Goal: Information Seeking & Learning: Check status

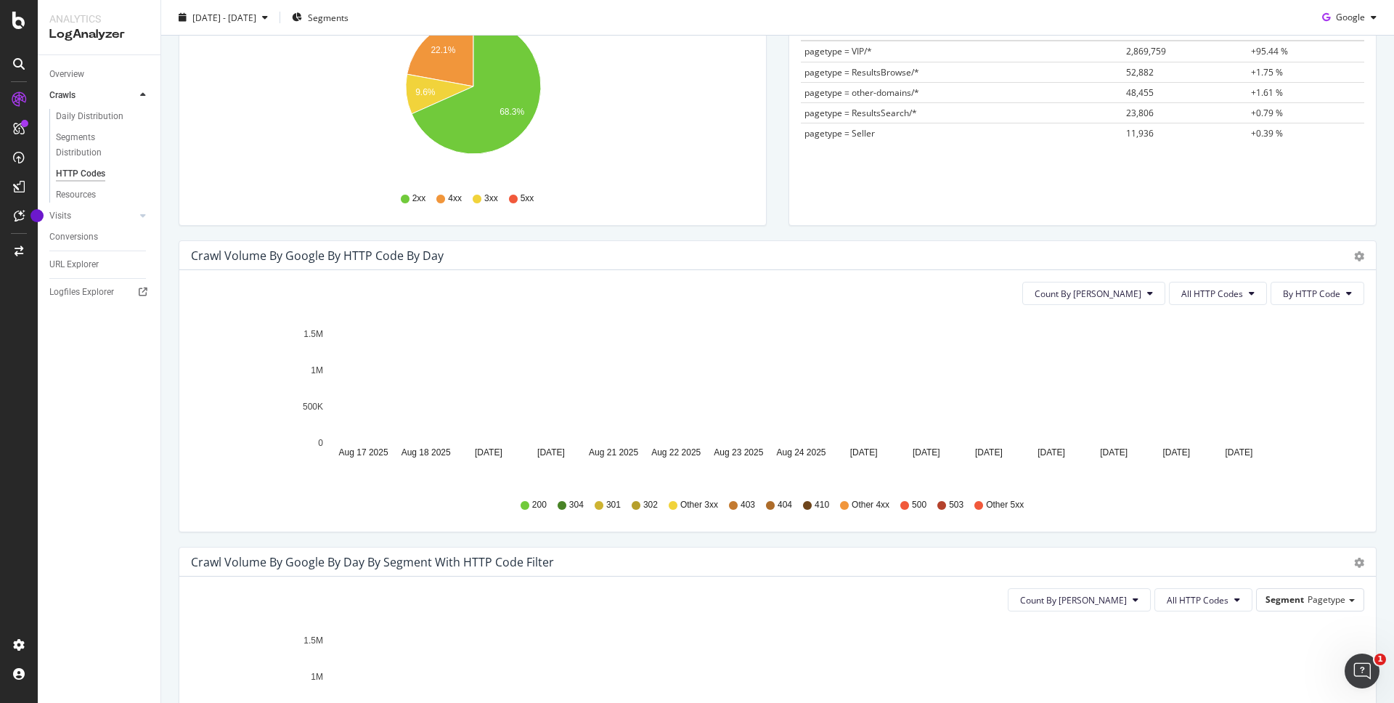
scroll to position [267, 0]
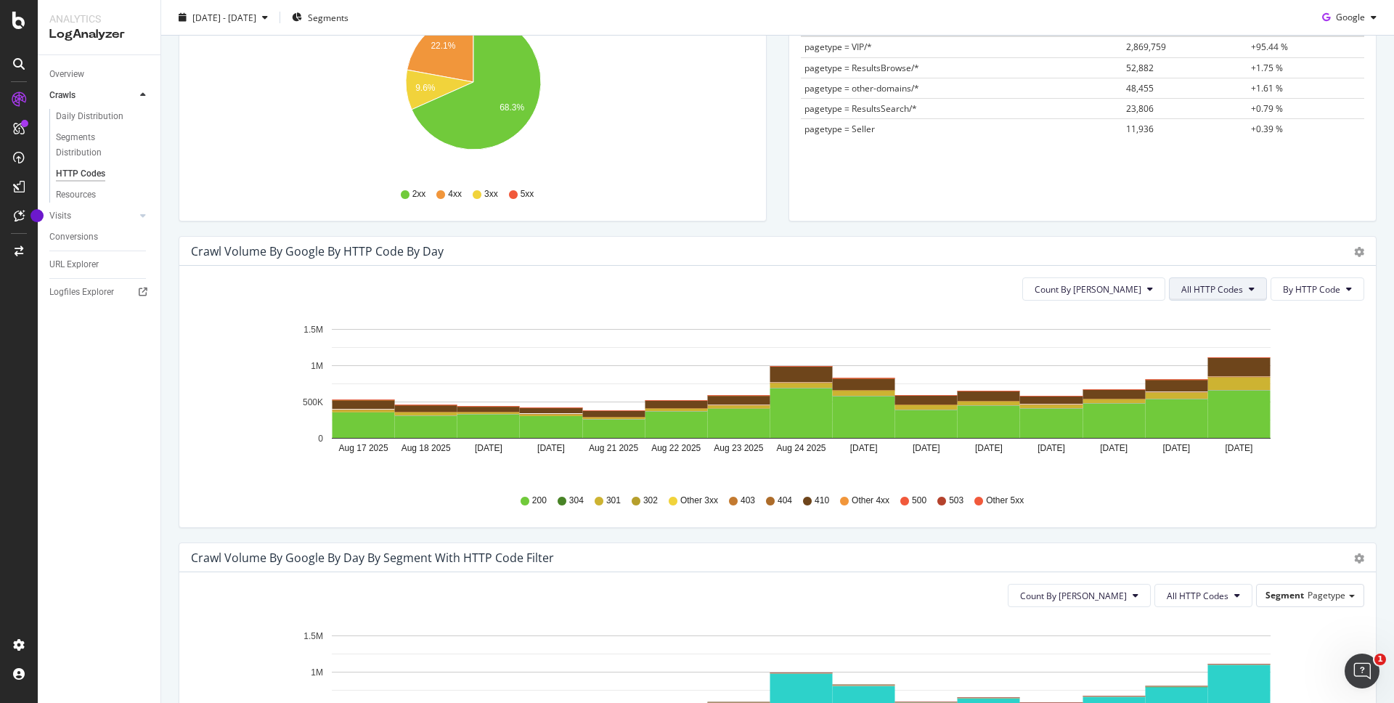
click at [1243, 294] on span "All HTTP Codes" at bounding box center [1213, 289] width 62 height 12
click at [1228, 393] on span "3xx family" at bounding box center [1220, 398] width 73 height 13
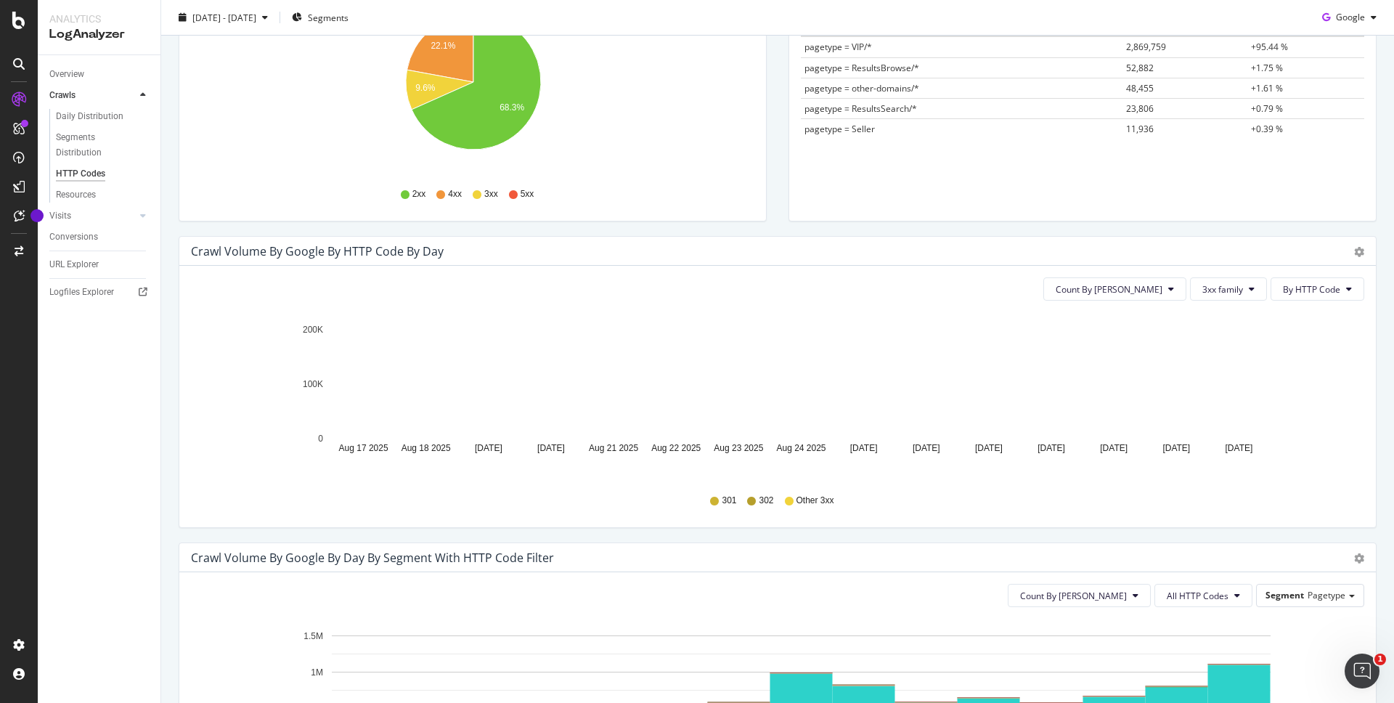
scroll to position [0, 0]
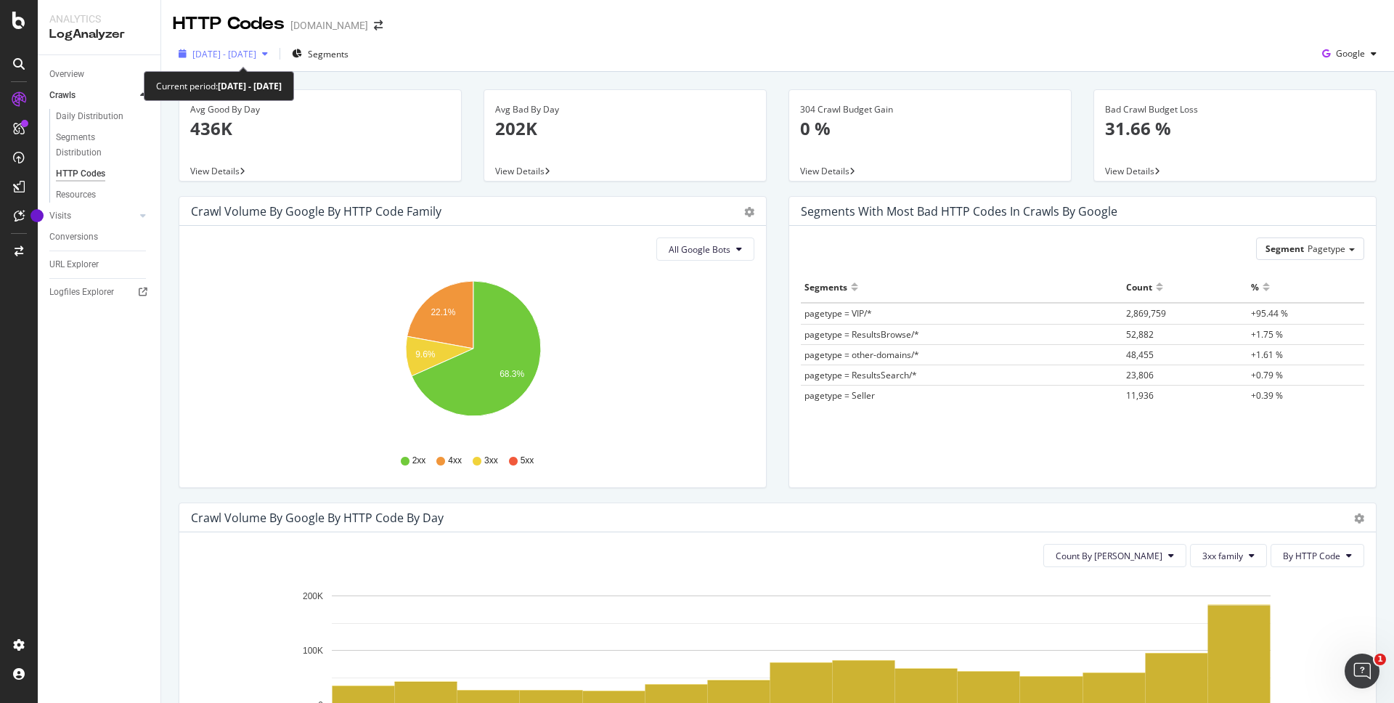
click at [256, 50] on span "[DATE] - [DATE]" at bounding box center [224, 54] width 64 height 12
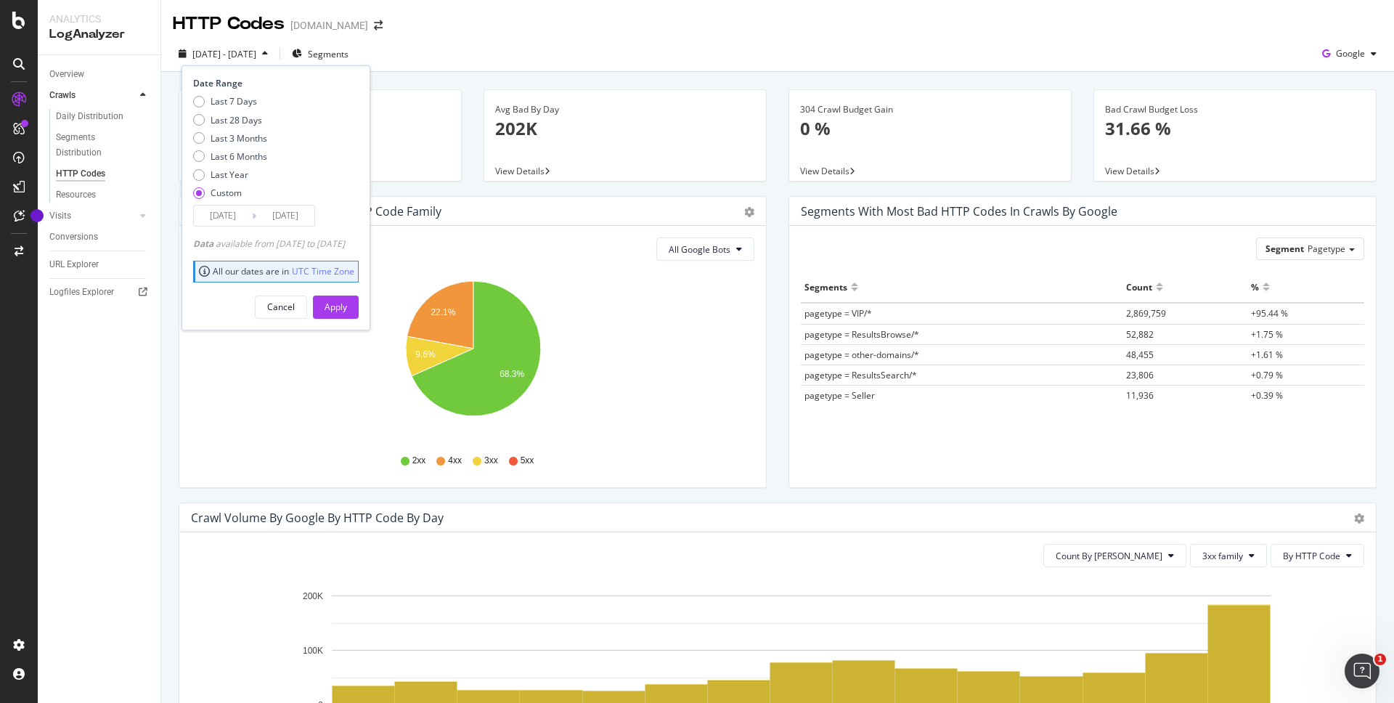
click at [293, 219] on input "[DATE]" at bounding box center [285, 216] width 58 height 20
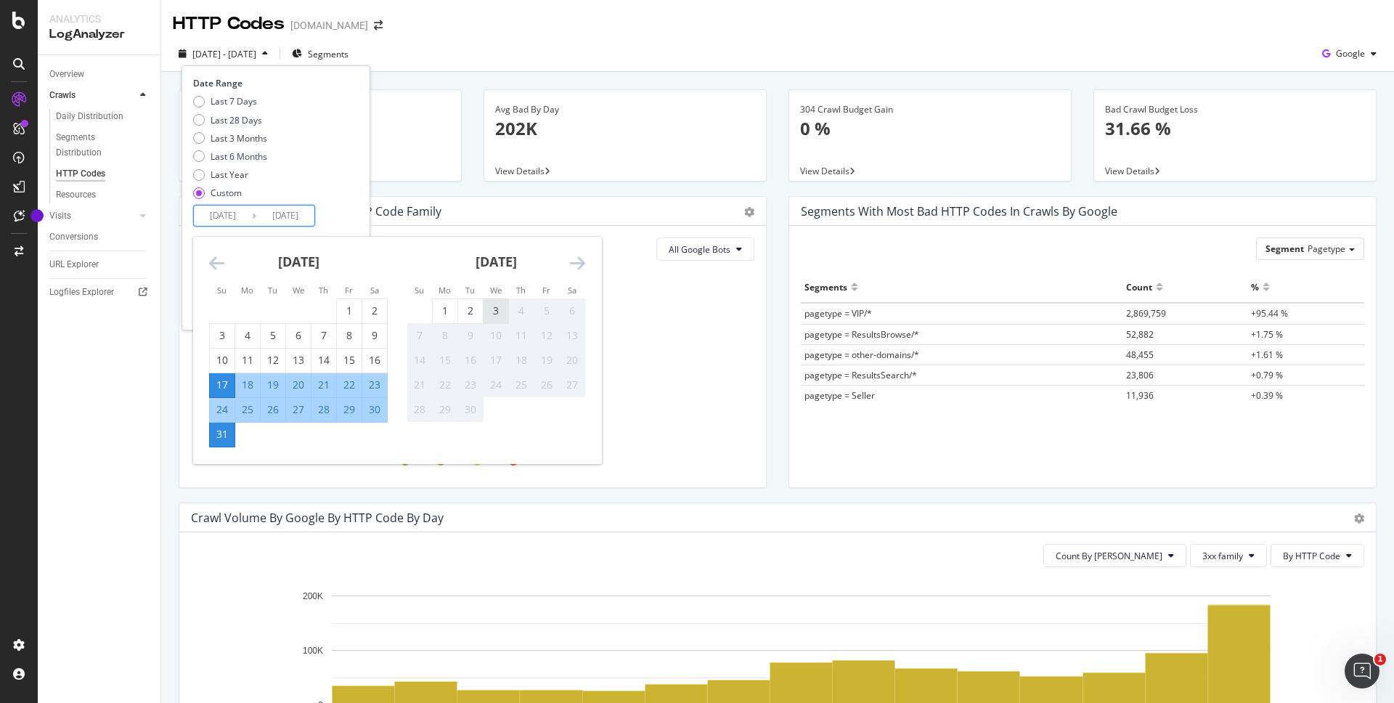
click at [501, 306] on div "3" at bounding box center [496, 311] width 25 height 15
type input "[DATE]"
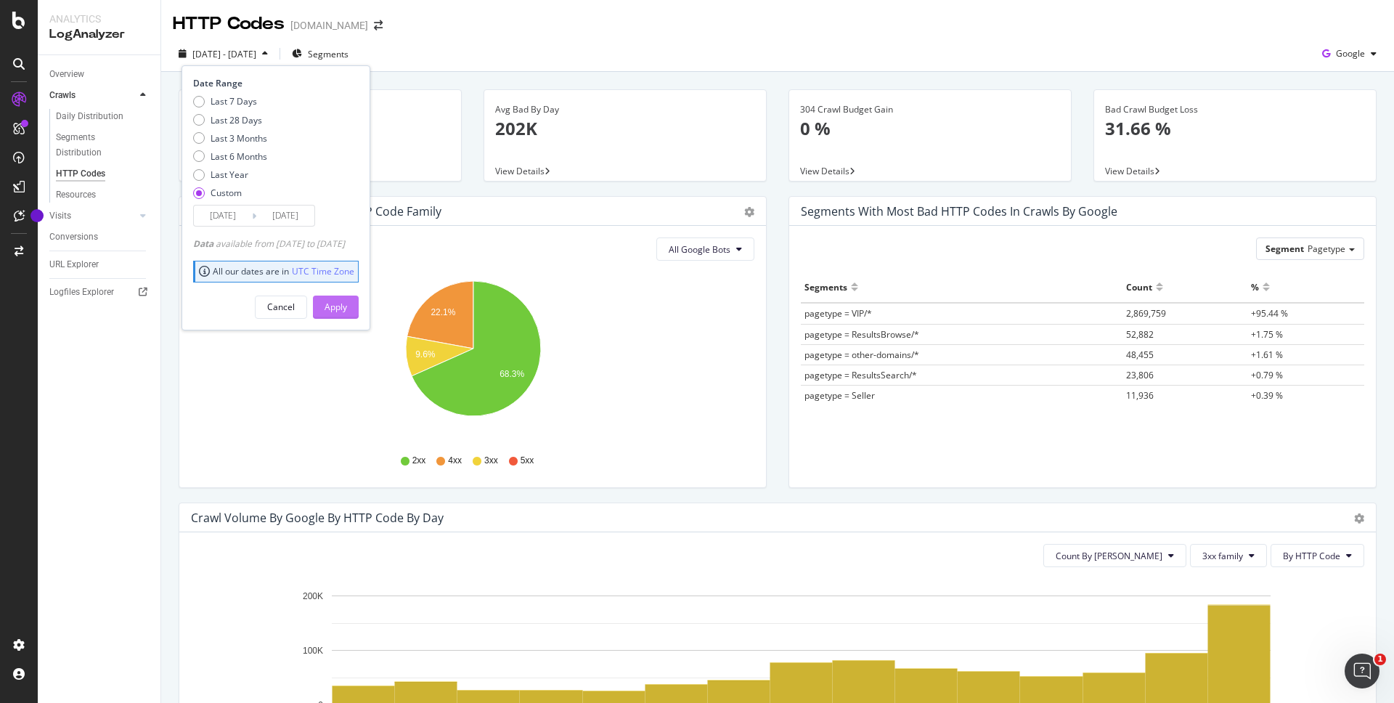
click at [347, 308] on div "Apply" at bounding box center [336, 307] width 23 height 12
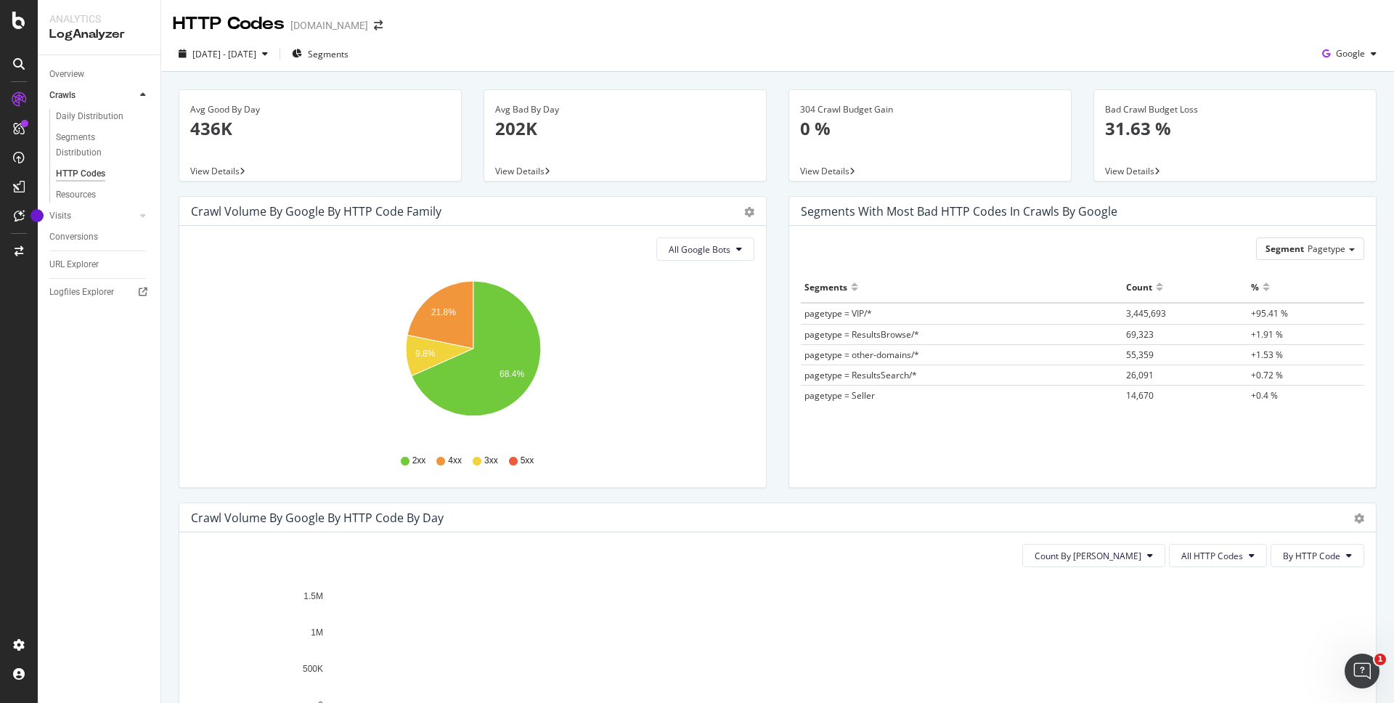
scroll to position [131, 0]
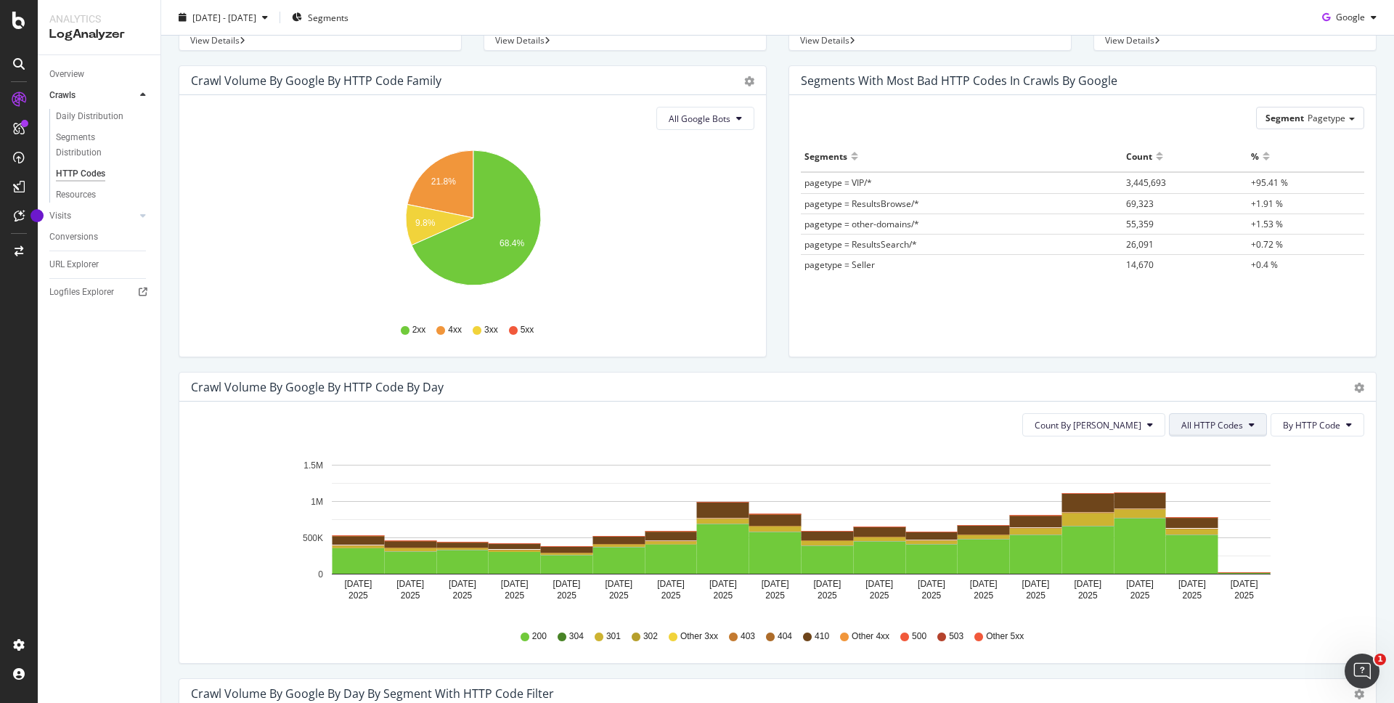
click at [1242, 429] on span "All HTTP Codes" at bounding box center [1213, 425] width 62 height 12
click at [1223, 534] on span "3xx family" at bounding box center [1220, 534] width 73 height 13
